Goal: Task Accomplishment & Management: Manage account settings

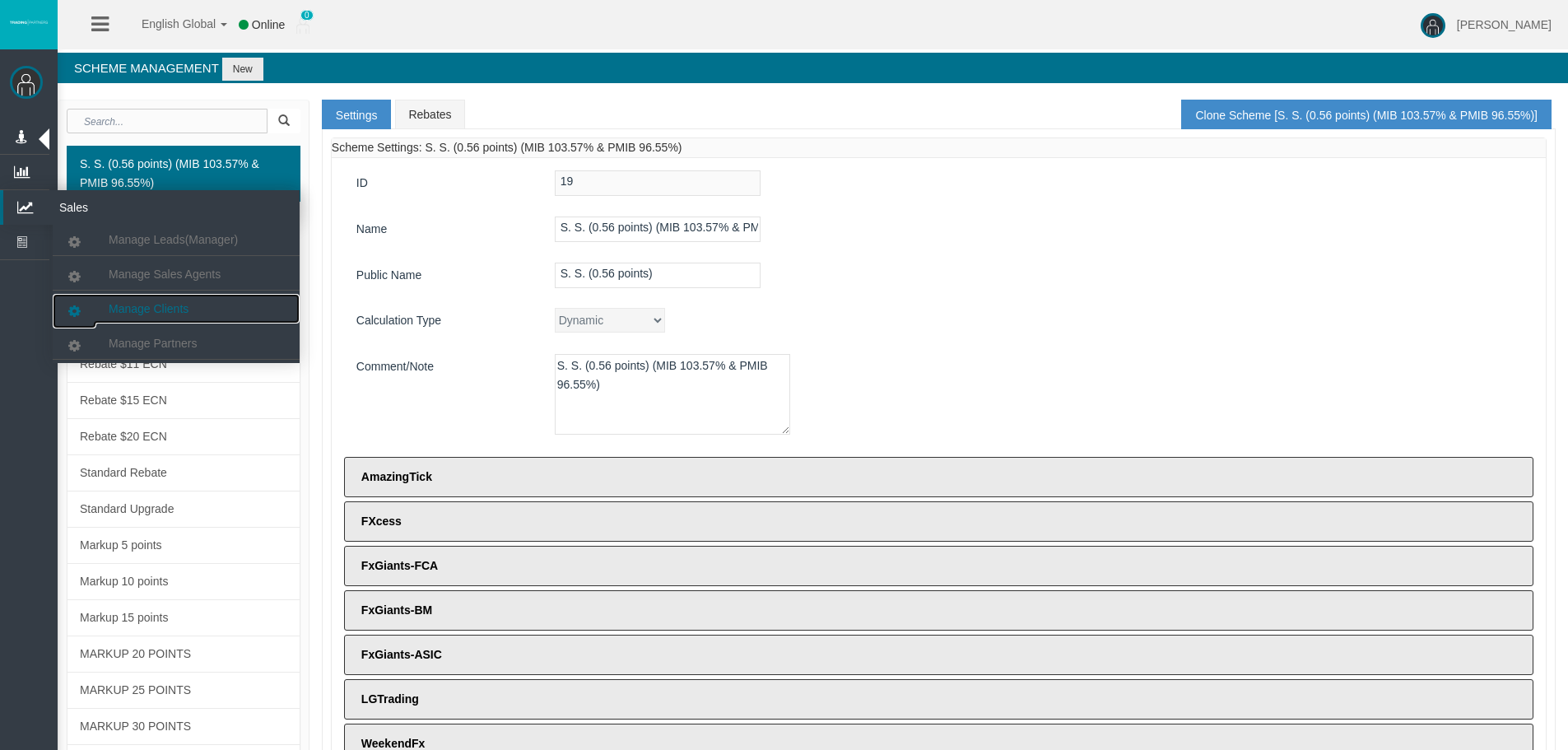
click at [105, 295] on link "Manage Clients" at bounding box center [176, 308] width 247 height 29
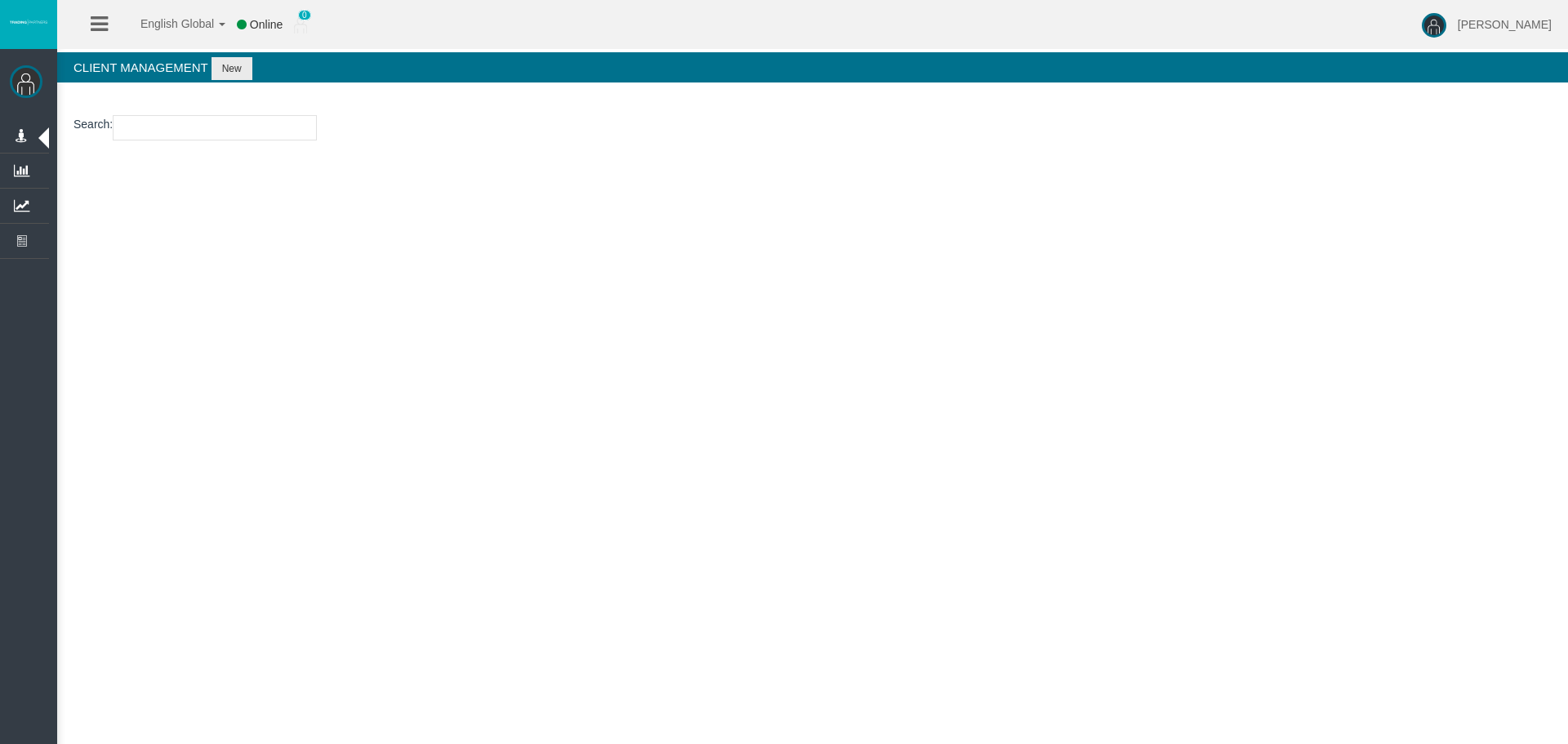
click at [183, 123] on input "number" at bounding box center [215, 127] width 204 height 25
paste input "11223237"
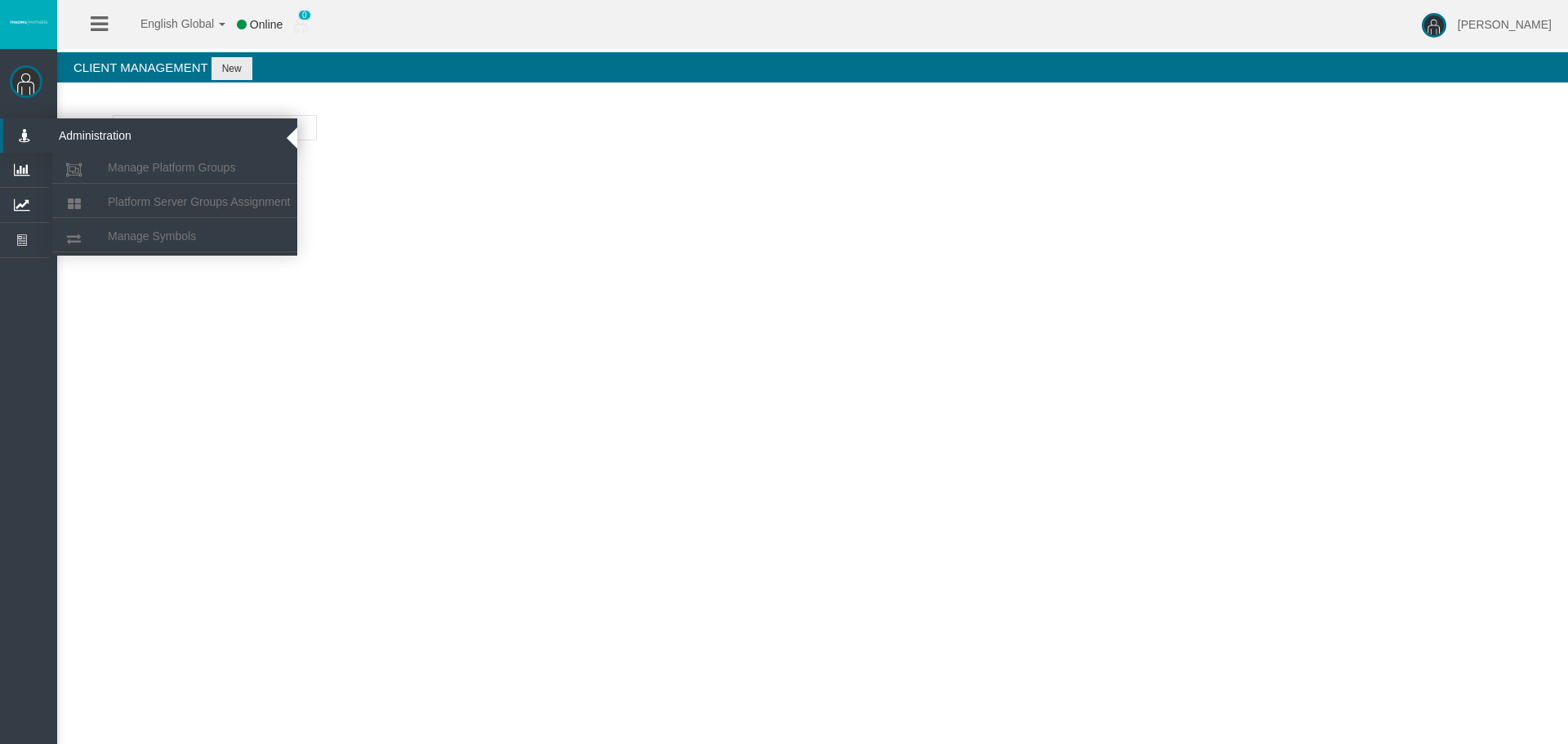
type input "11223237"
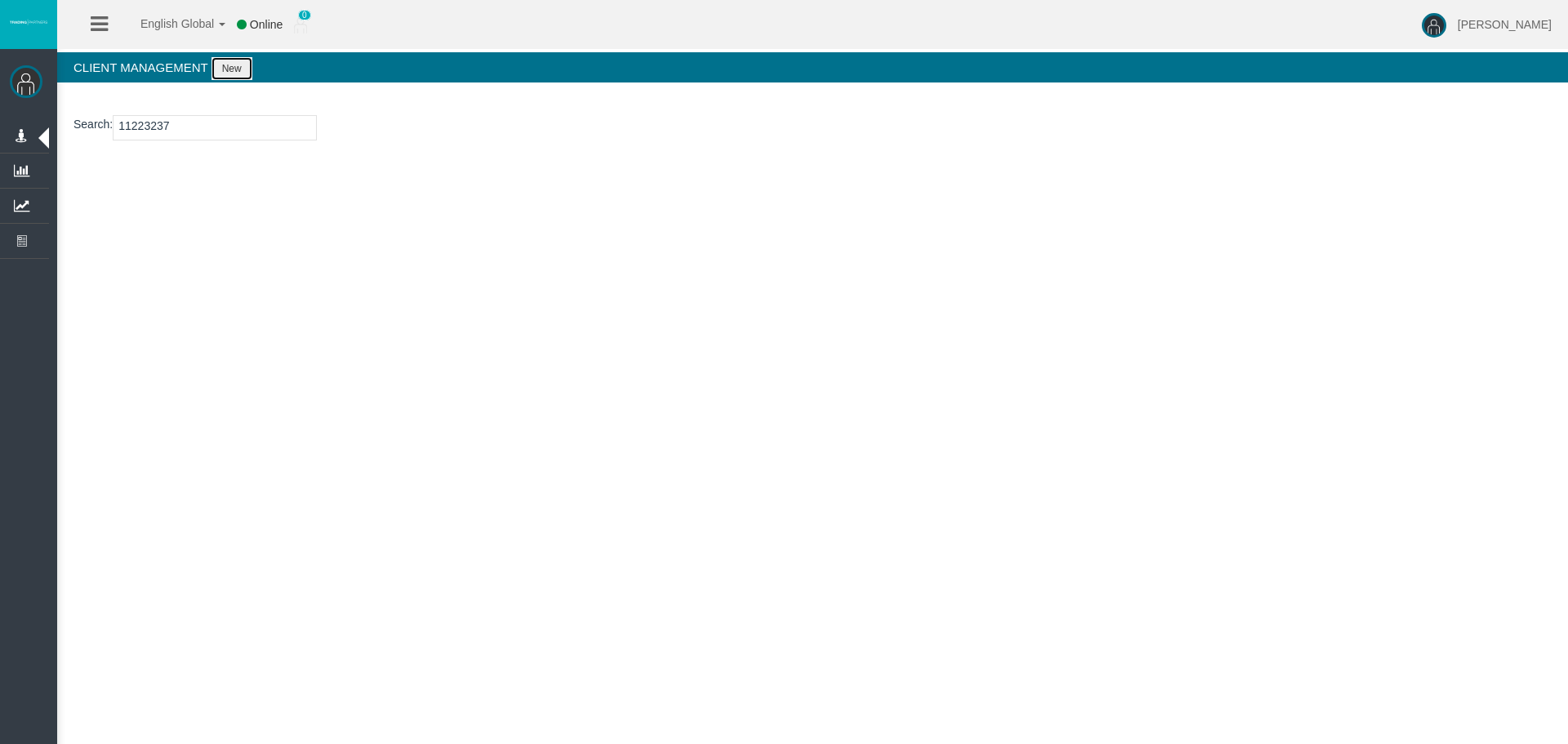
click at [231, 69] on button "New" at bounding box center [232, 68] width 41 height 22
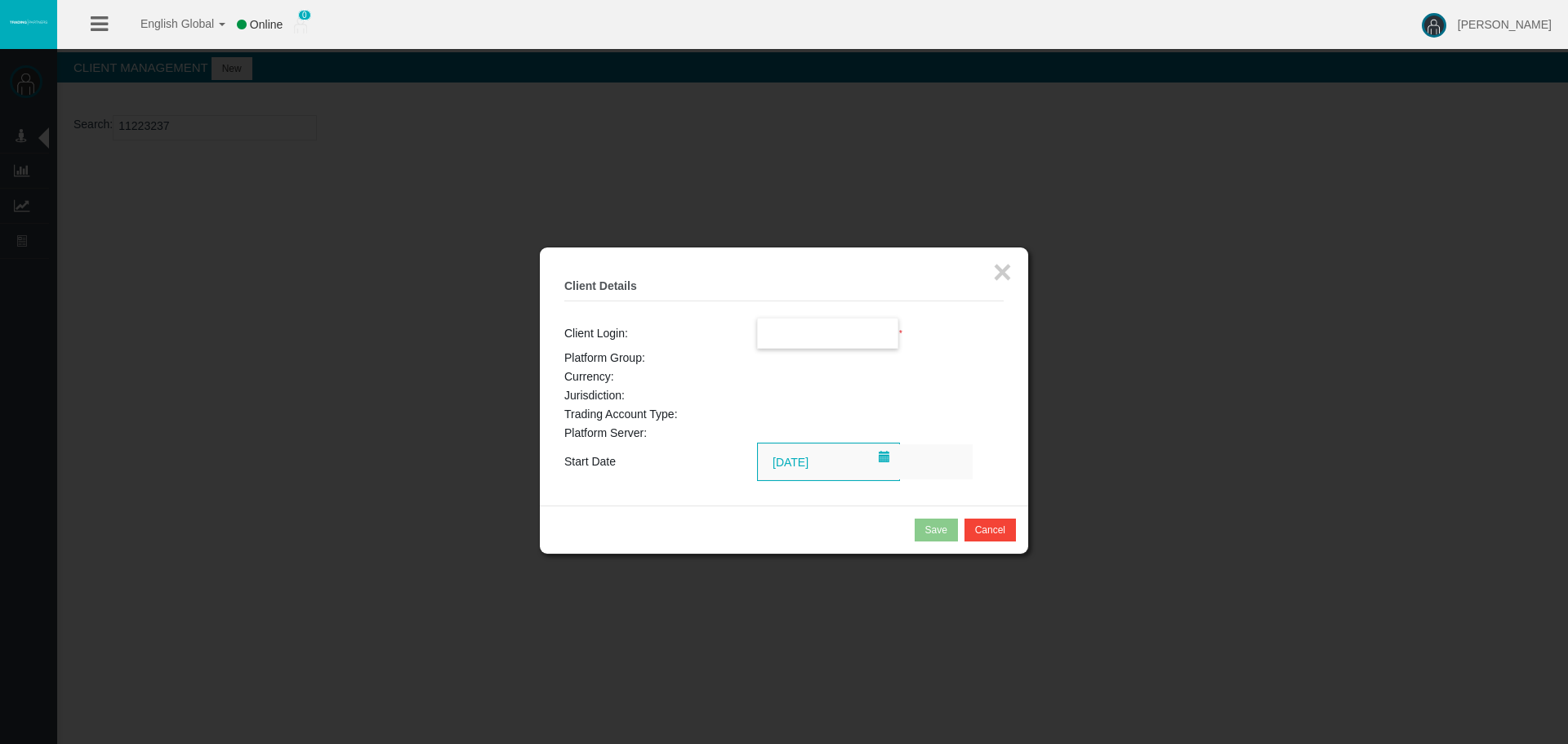
click at [852, 324] on input "text" at bounding box center [828, 333] width 141 height 29
paste input "11223237"
type input "11223237"
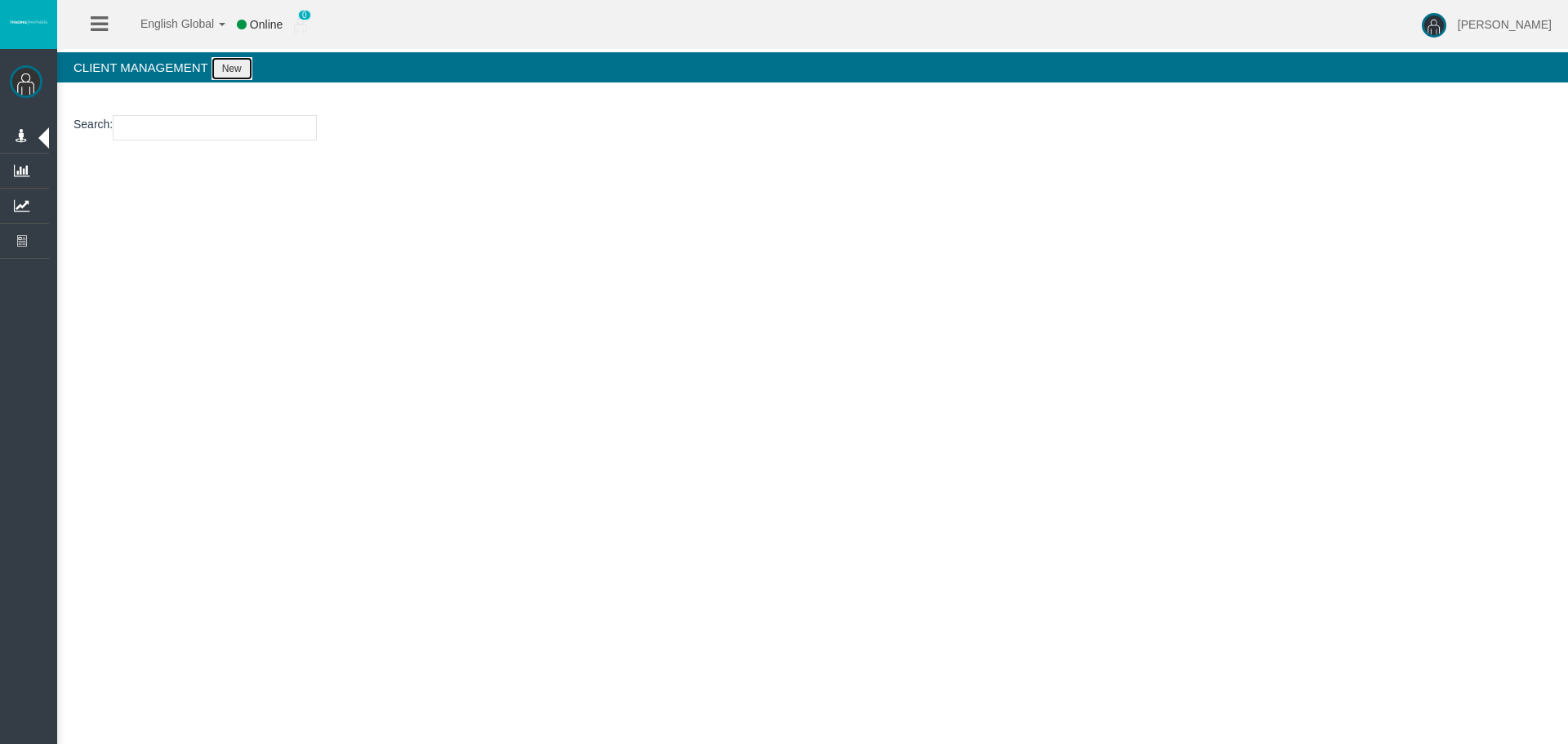
click at [213, 80] on button "New" at bounding box center [232, 68] width 41 height 22
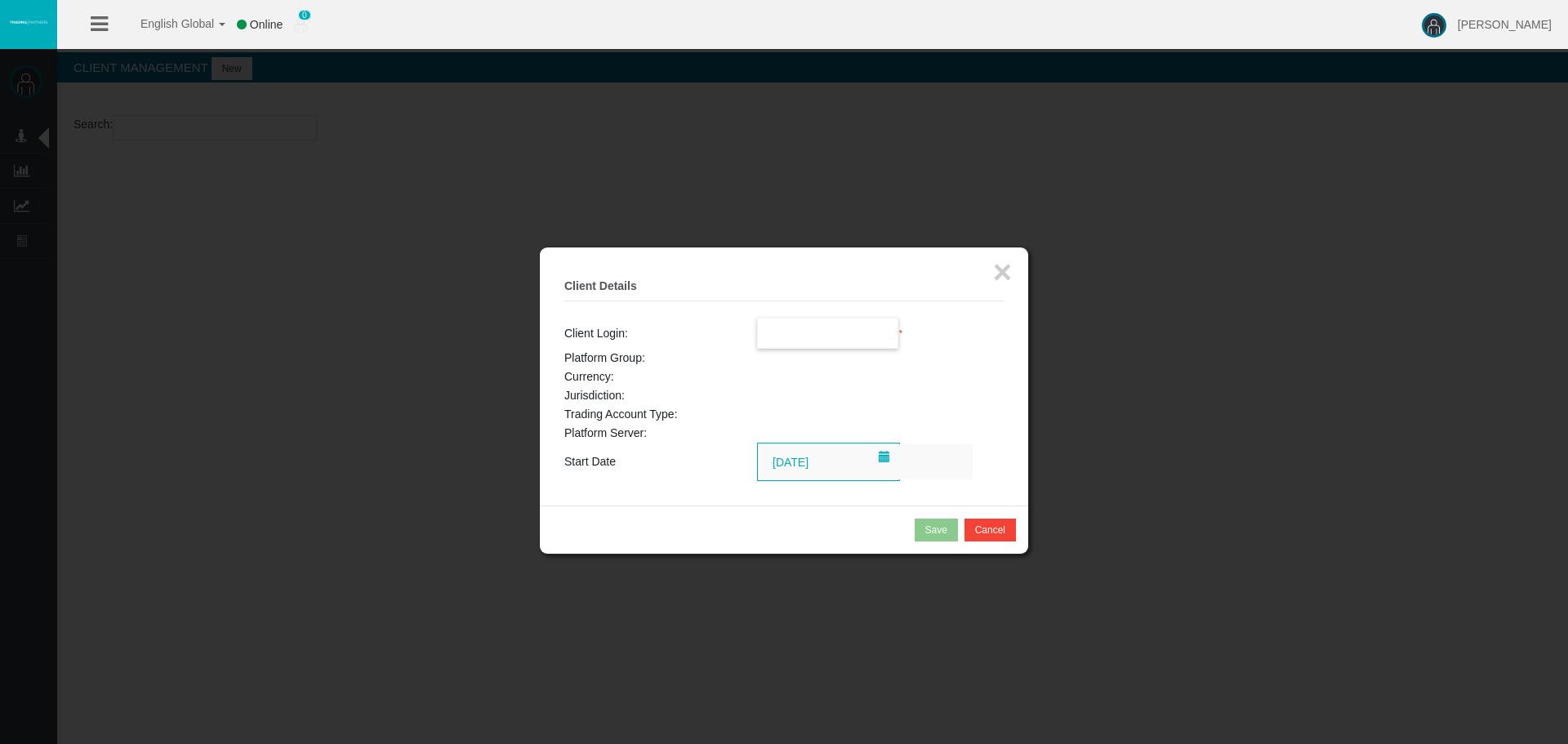
click at [812, 333] on input "text" at bounding box center [828, 333] width 141 height 29
paste input "11223237"
type input "11223237"
click at [1000, 283] on button "×" at bounding box center [1002, 272] width 19 height 33
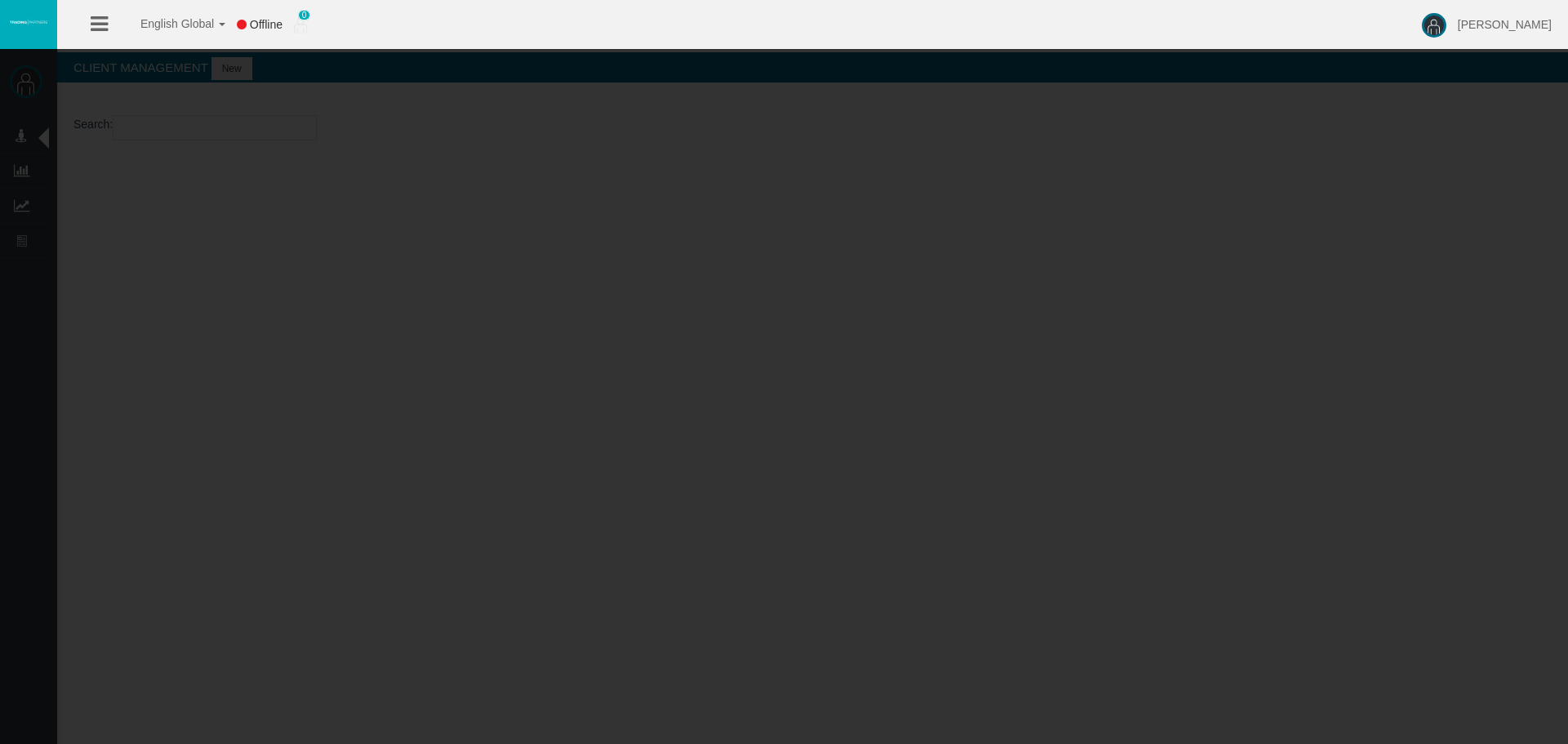
drag, startPoint x: 516, startPoint y: 216, endPoint x: 543, endPoint y: 24, distance: 193.9
